Goal: Complete application form: Complete application form

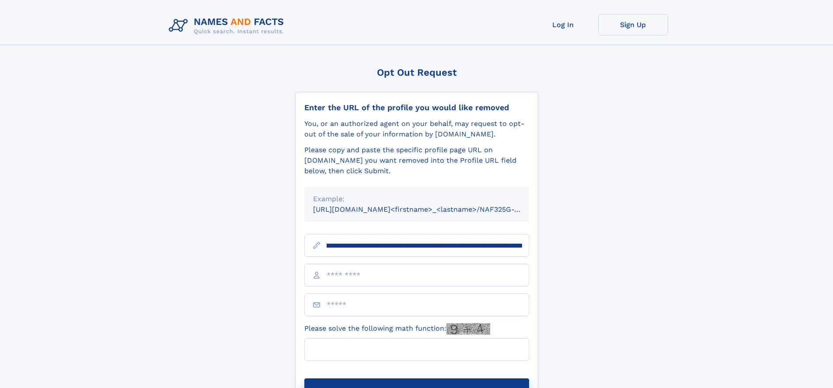
scroll to position [0, 115]
type input "**********"
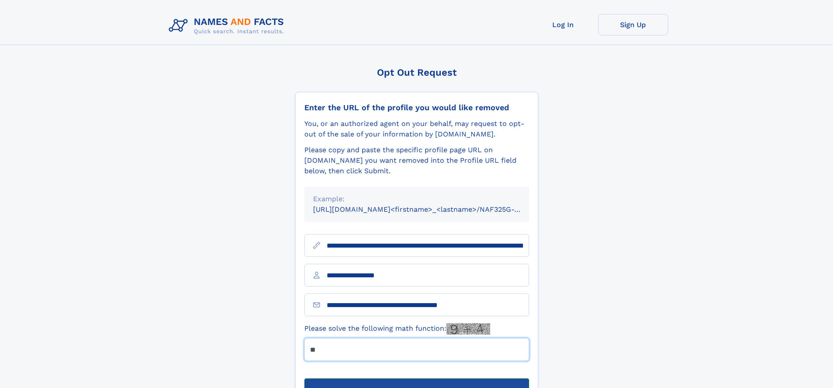
type input "**"
click at [416, 378] on button "Submit Opt Out Request" at bounding box center [416, 392] width 225 height 28
